Goal: Task Accomplishment & Management: Complete application form

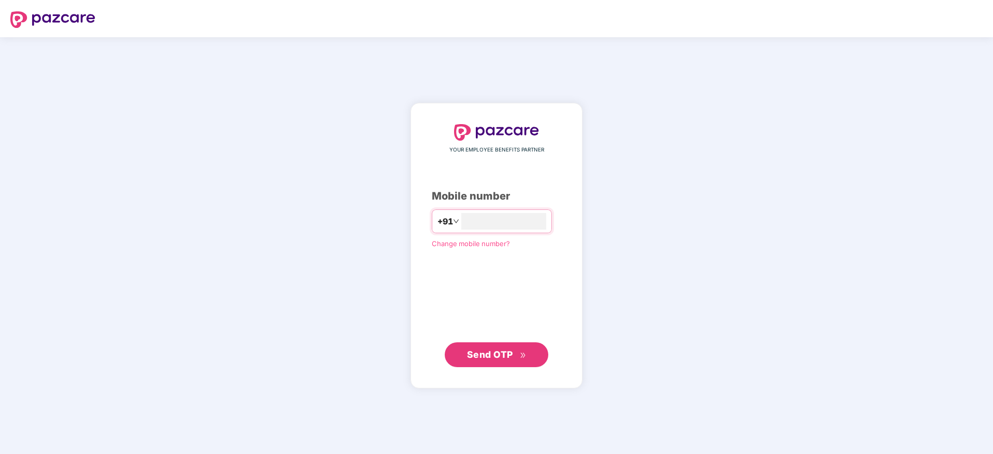
type input "*"
type input "**********"
click at [499, 359] on span "Send OTP" at bounding box center [490, 354] width 46 height 11
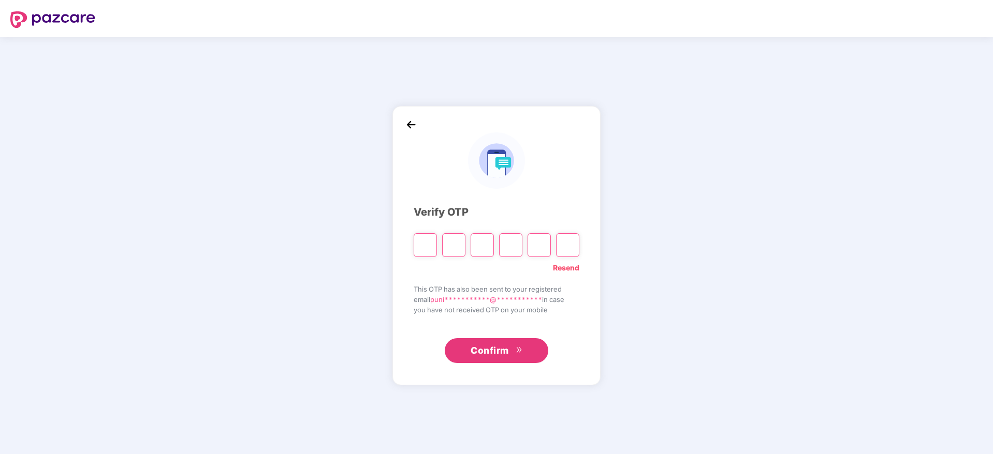
paste input "*"
type input "*"
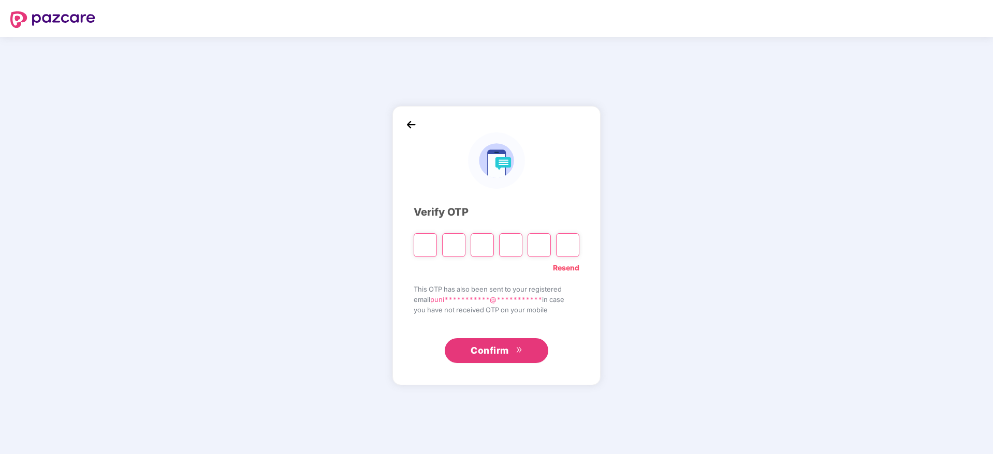
type input "*"
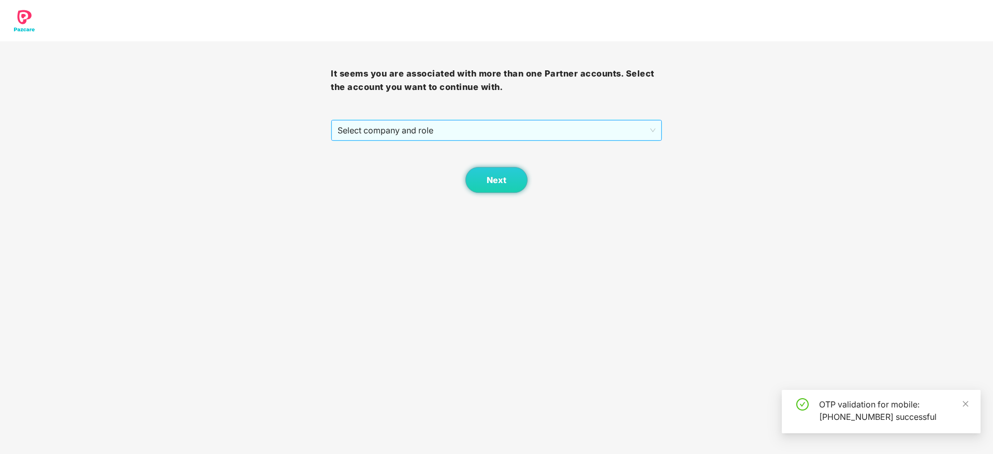
click at [493, 124] on span "Select company and role" at bounding box center [496, 131] width 317 height 20
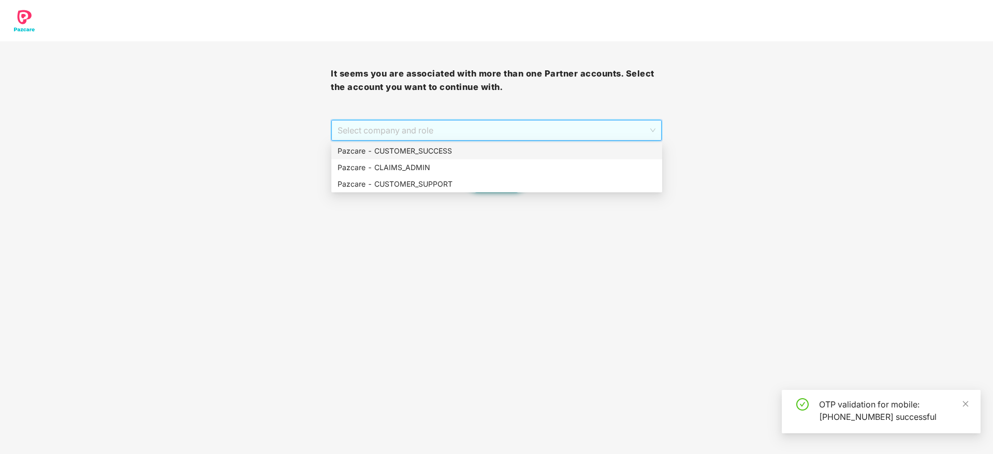
click at [493, 146] on div "Pazcare - CUSTOMER_SUCCESS" at bounding box center [497, 150] width 318 height 11
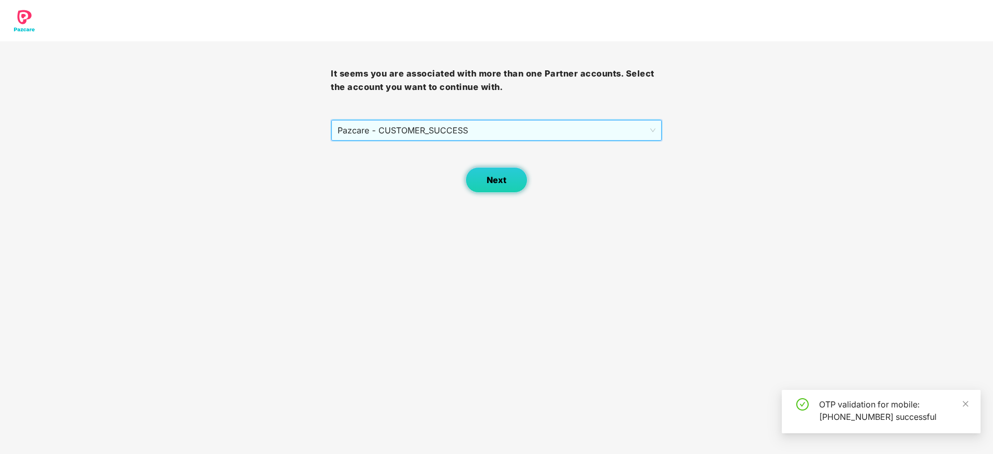
click at [496, 176] on span "Next" at bounding box center [497, 180] width 20 height 10
